Goal: Task Accomplishment & Management: Complete application form

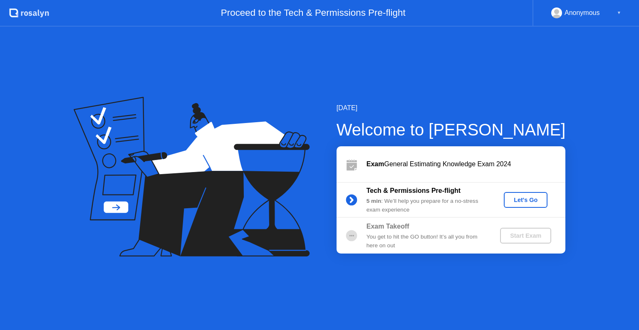
click at [511, 197] on div "Let's Go" at bounding box center [525, 200] width 37 height 7
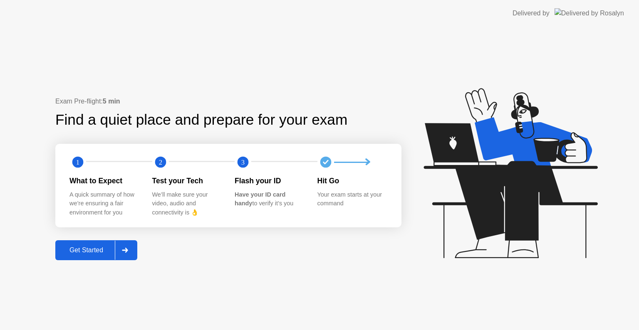
click at [100, 248] on div "Get Started" at bounding box center [86, 250] width 57 height 7
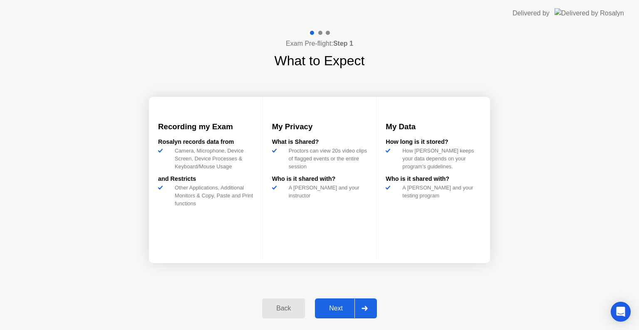
click at [332, 314] on button "Next" at bounding box center [346, 309] width 62 height 20
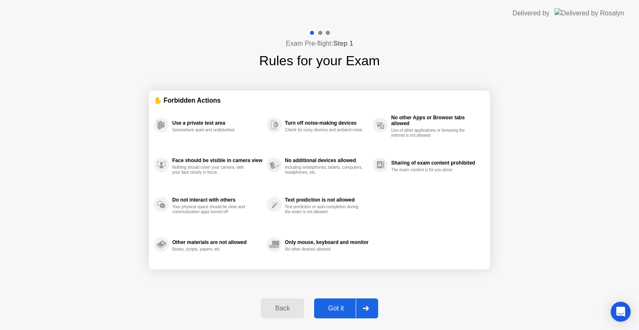
click at [334, 312] on div "Got it" at bounding box center [336, 308] width 39 height 7
select select "Available cameras"
select select "Available speakers"
select select "Available microphones"
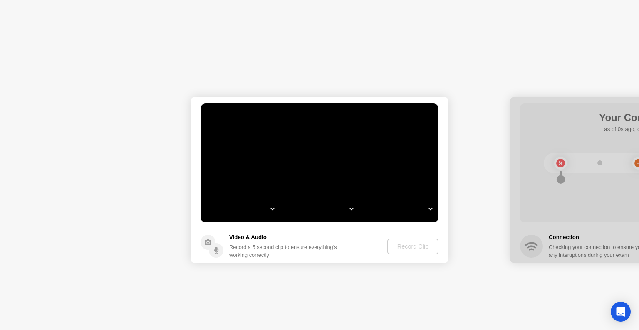
select select "*"
select select "**********"
select select "*******"
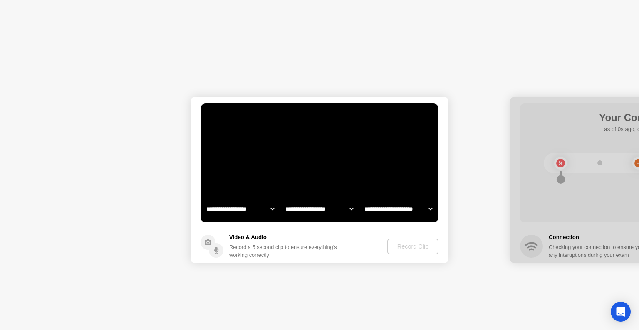
select select "*******"
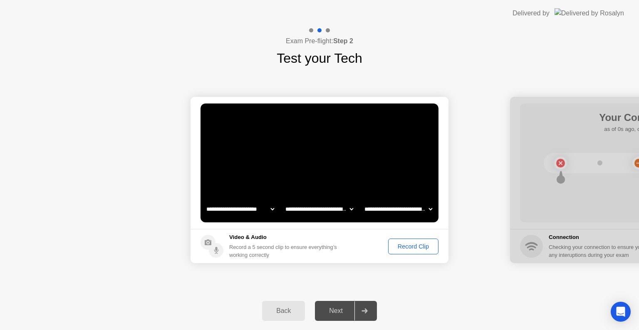
click at [404, 249] on div "Record Clip" at bounding box center [413, 246] width 45 height 7
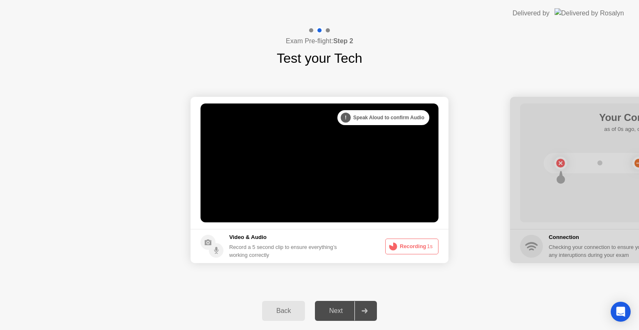
click at [409, 249] on button "Recording 1s" at bounding box center [411, 247] width 53 height 16
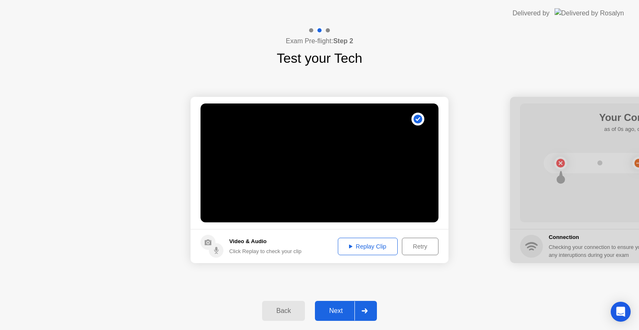
click at [368, 248] on div "Replay Clip" at bounding box center [368, 246] width 54 height 7
click at [336, 317] on button "Next" at bounding box center [346, 311] width 62 height 20
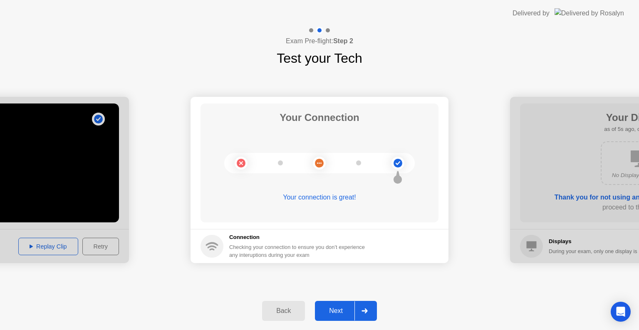
click at [332, 313] on div "Next" at bounding box center [335, 310] width 37 height 7
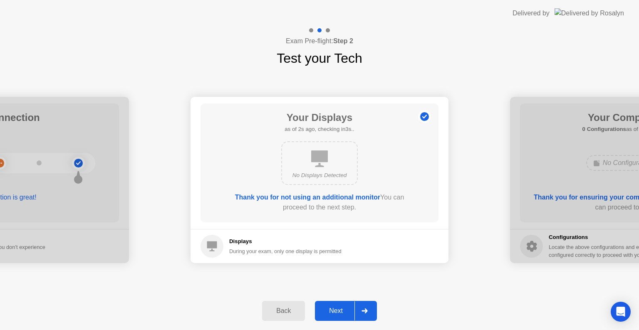
click at [332, 313] on div "Next" at bounding box center [335, 310] width 37 height 7
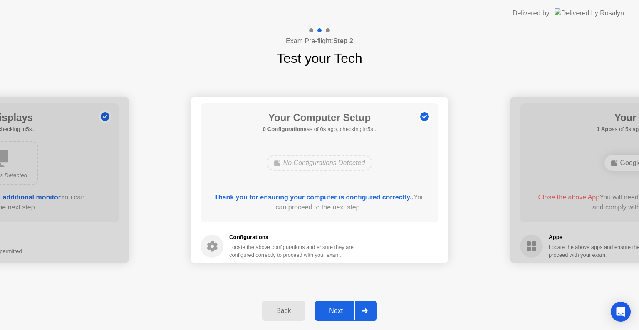
click at [332, 313] on div "Next" at bounding box center [335, 310] width 37 height 7
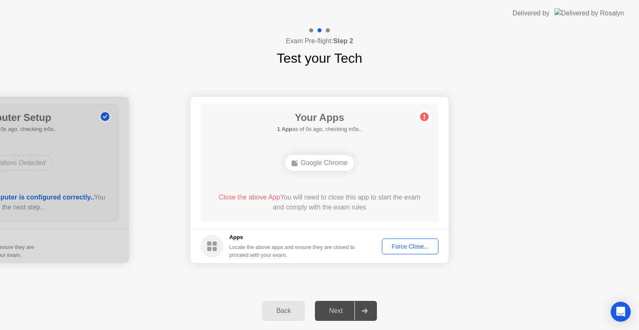
click at [400, 251] on button "Force Close..." at bounding box center [410, 247] width 57 height 16
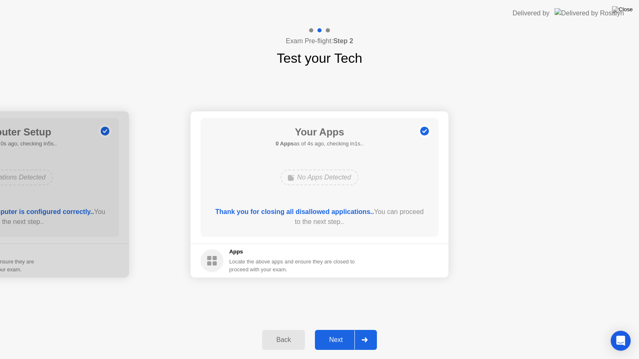
click at [336, 330] on div "Next" at bounding box center [335, 340] width 37 height 7
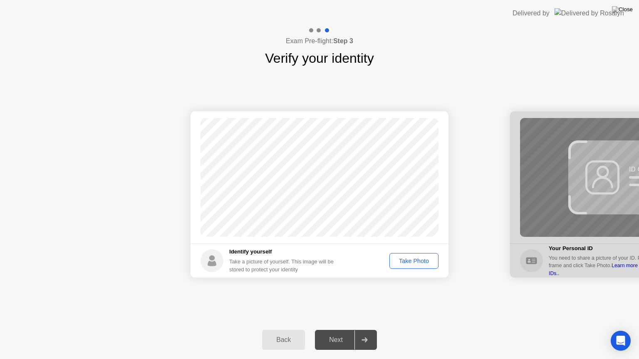
click at [408, 261] on div "Take Photo" at bounding box center [413, 261] width 43 height 7
click at [334, 330] on div "Next" at bounding box center [335, 340] width 37 height 7
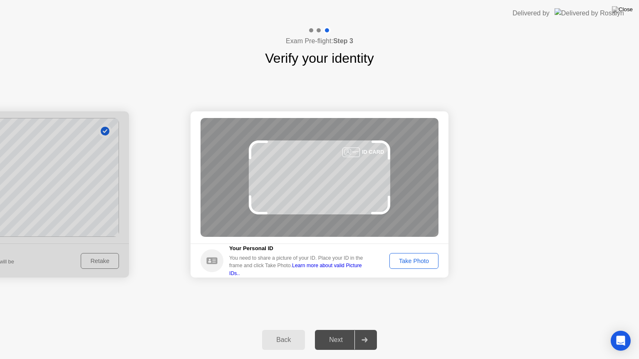
click at [413, 265] on div "Take Photo" at bounding box center [413, 261] width 43 height 7
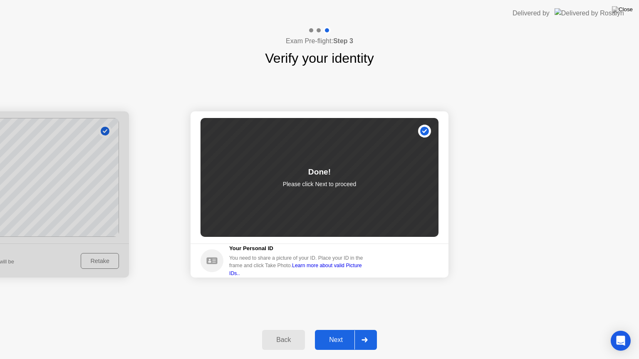
click at [341, 330] on div "Next" at bounding box center [335, 340] width 37 height 7
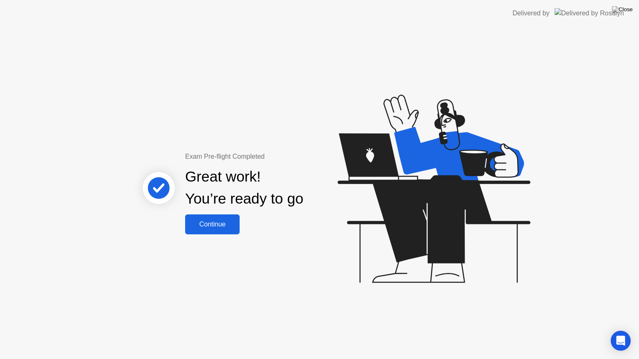
click at [206, 228] on div "Continue" at bounding box center [213, 224] width 50 height 7
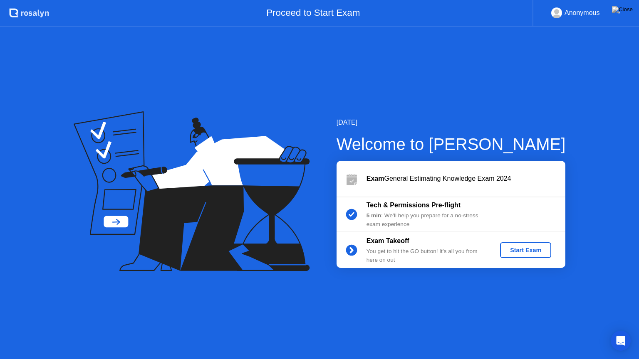
click at [527, 249] on div "Start Exam" at bounding box center [525, 250] width 45 height 7
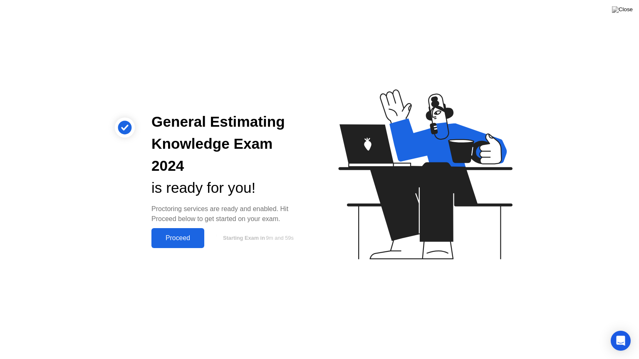
click at [178, 235] on div "Proceed" at bounding box center [178, 238] width 48 height 7
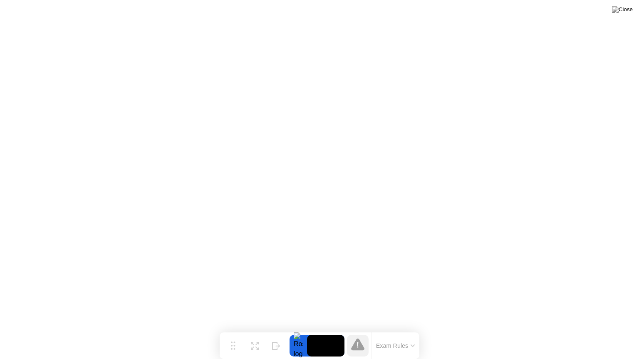
click at [400, 330] on button "Exam Rules" at bounding box center [396, 345] width 44 height 7
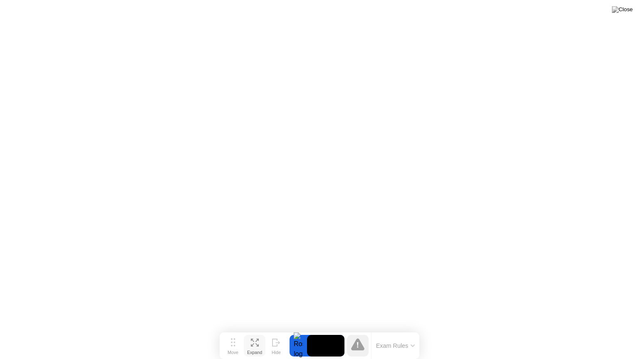
click at [256, 330] on icon at bounding box center [255, 343] width 8 height 8
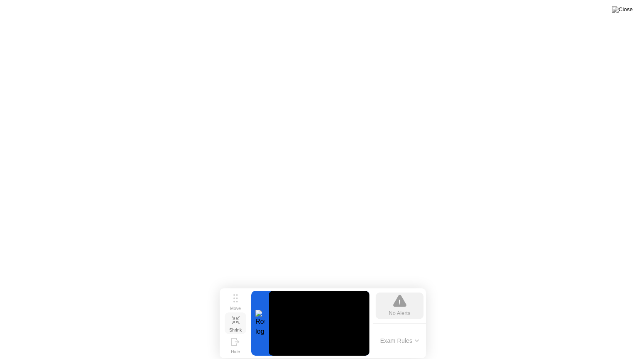
click at [235, 321] on icon at bounding box center [232, 322] width 3 height 3
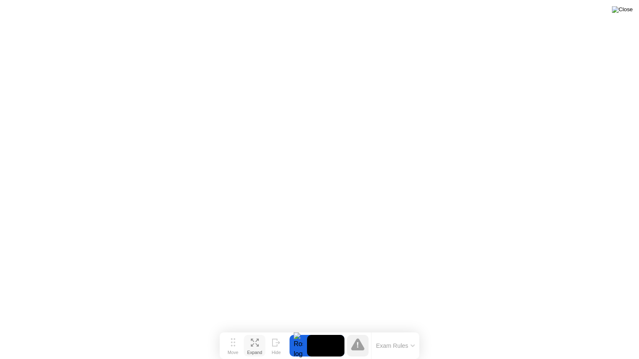
click at [629, 10] on img at bounding box center [622, 9] width 21 height 7
click at [356, 330] on icon at bounding box center [357, 345] width 13 height 12
click at [315, 330] on video at bounding box center [325, 346] width 37 height 22
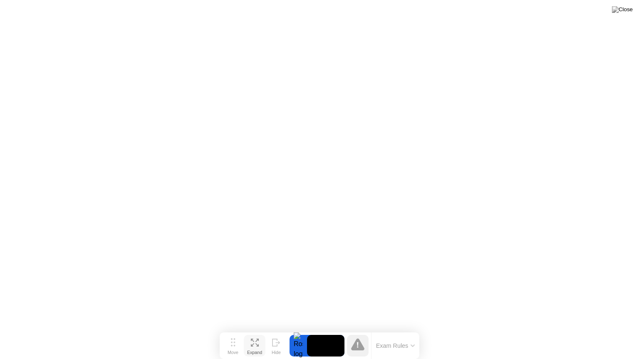
click at [288, 330] on div "Move Expand Hide Exam Rules" at bounding box center [320, 346] width 200 height 27
click at [298, 330] on div at bounding box center [298, 346] width 17 height 22
click at [233, 330] on icon at bounding box center [233, 343] width 5 height 8
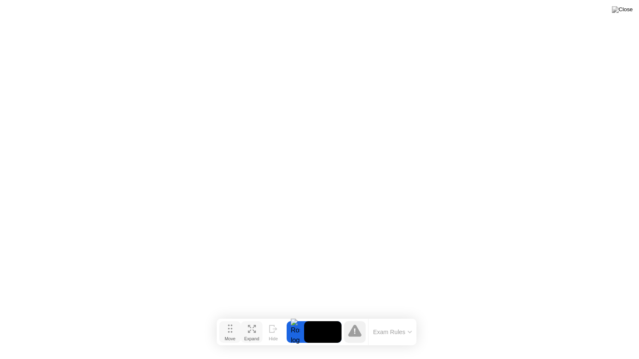
drag, startPoint x: 233, startPoint y: 345, endPoint x: 230, endPoint y: 336, distance: 9.4
click at [230, 330] on icon at bounding box center [230, 329] width 5 height 8
click at [233, 330] on div "Move" at bounding box center [229, 344] width 11 height 5
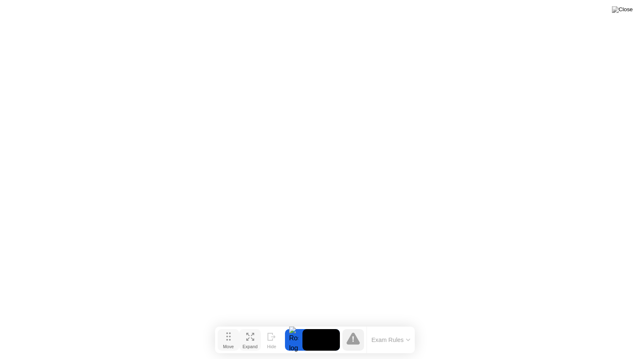
drag, startPoint x: 232, startPoint y: 339, endPoint x: 229, endPoint y: 345, distance: 7.3
click at [229, 330] on div "Move" at bounding box center [228, 347] width 11 height 5
click at [392, 330] on button "Exam Rules" at bounding box center [389, 343] width 44 height 7
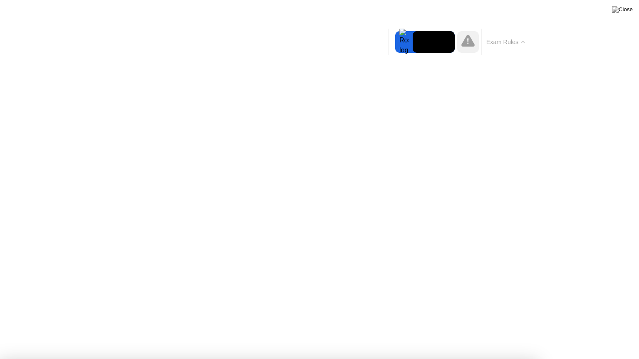
drag, startPoint x: 163, startPoint y: 96, endPoint x: 286, endPoint y: 188, distance: 153.4
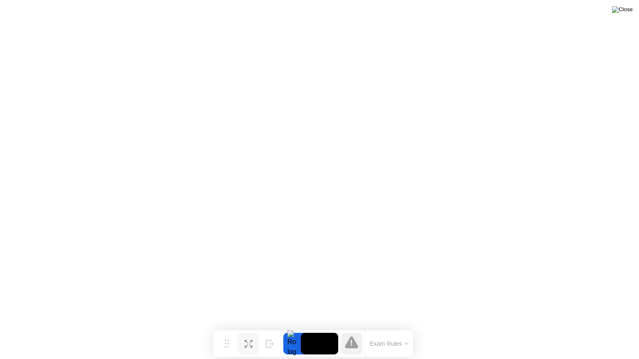
click at [623, 10] on img at bounding box center [622, 9] width 21 height 7
click at [65, 330] on div at bounding box center [319, 359] width 639 height 0
drag, startPoint x: 57, startPoint y: 97, endPoint x: 256, endPoint y: 291, distance: 278.6
click at [256, 330] on div at bounding box center [319, 359] width 639 height 0
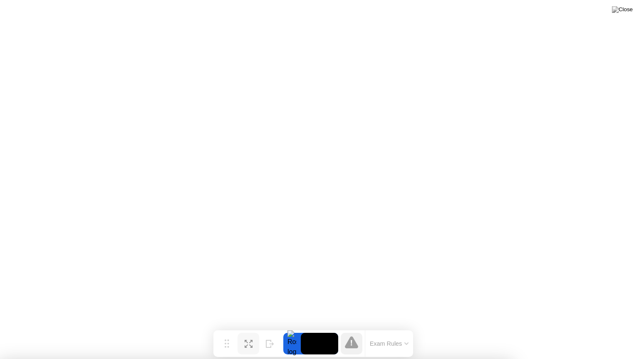
click at [332, 330] on div at bounding box center [319, 359] width 639 height 0
drag, startPoint x: 202, startPoint y: 268, endPoint x: 106, endPoint y: 275, distance: 96.4
